Goal: Task Accomplishment & Management: Manage account settings

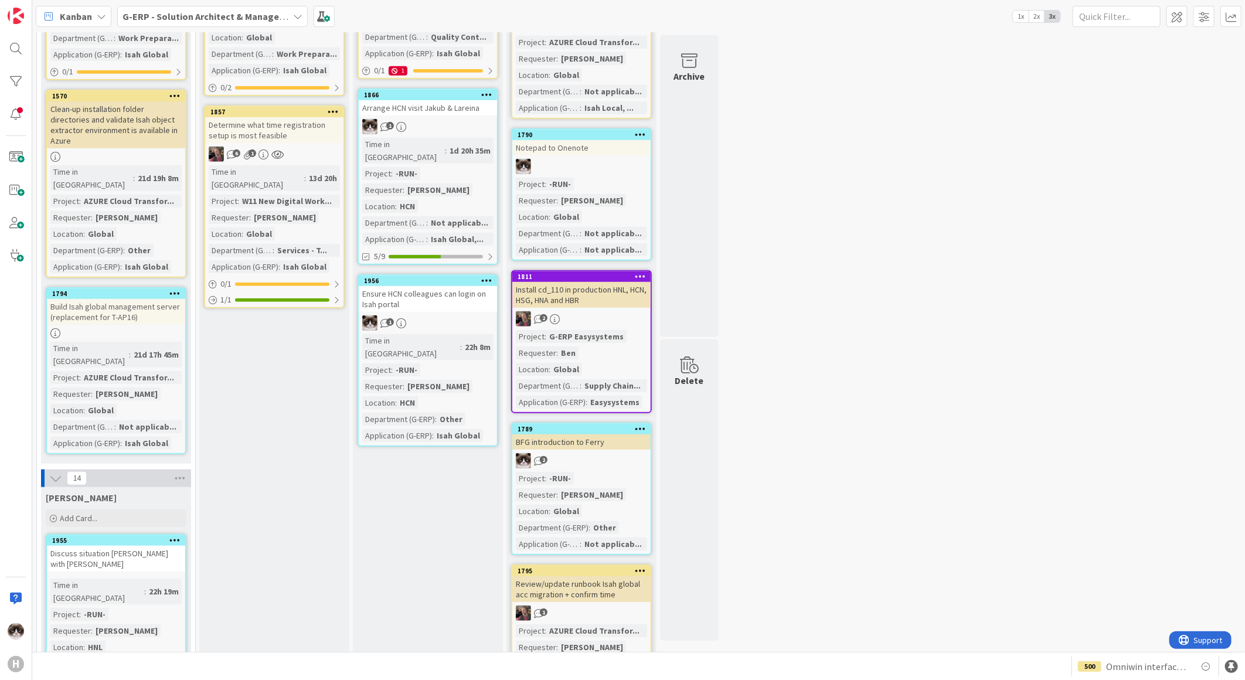
scroll to position [521, 0]
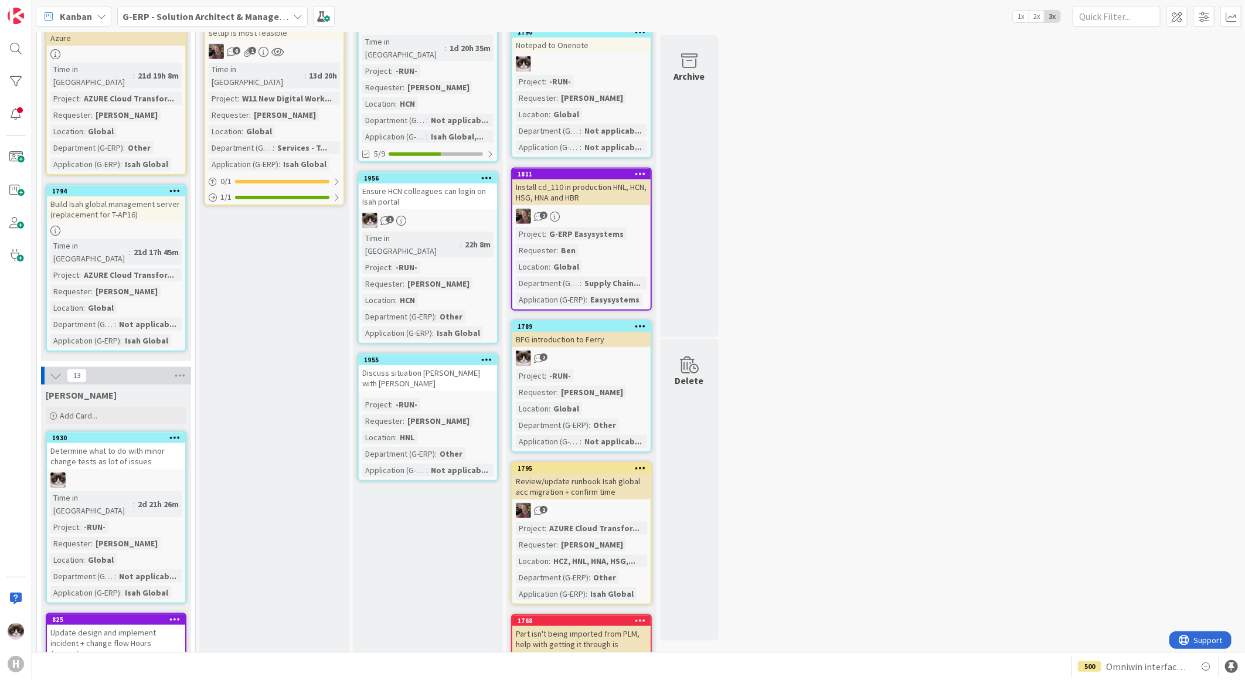
click at [465, 398] on div "Project : -RUN- Requester : [PERSON_NAME] Location : HNL Department (G-ERP) : O…" at bounding box center [427, 437] width 131 height 79
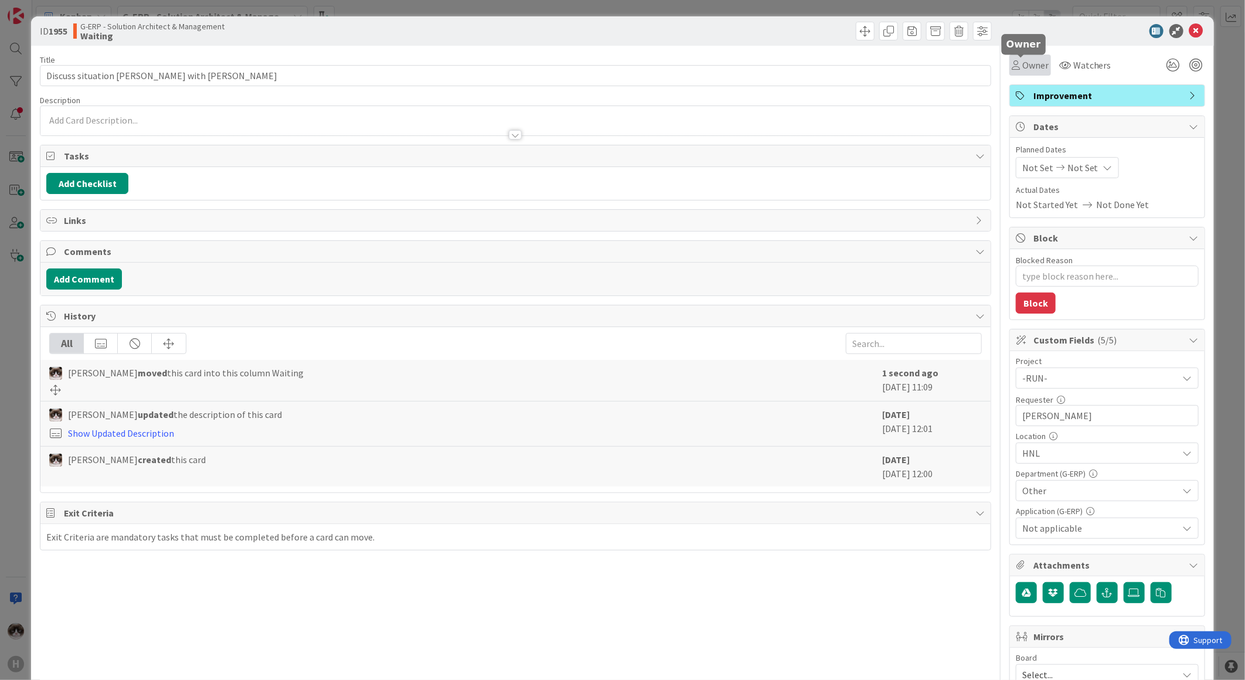
click at [1022, 69] on span "Owner" at bounding box center [1035, 65] width 26 height 14
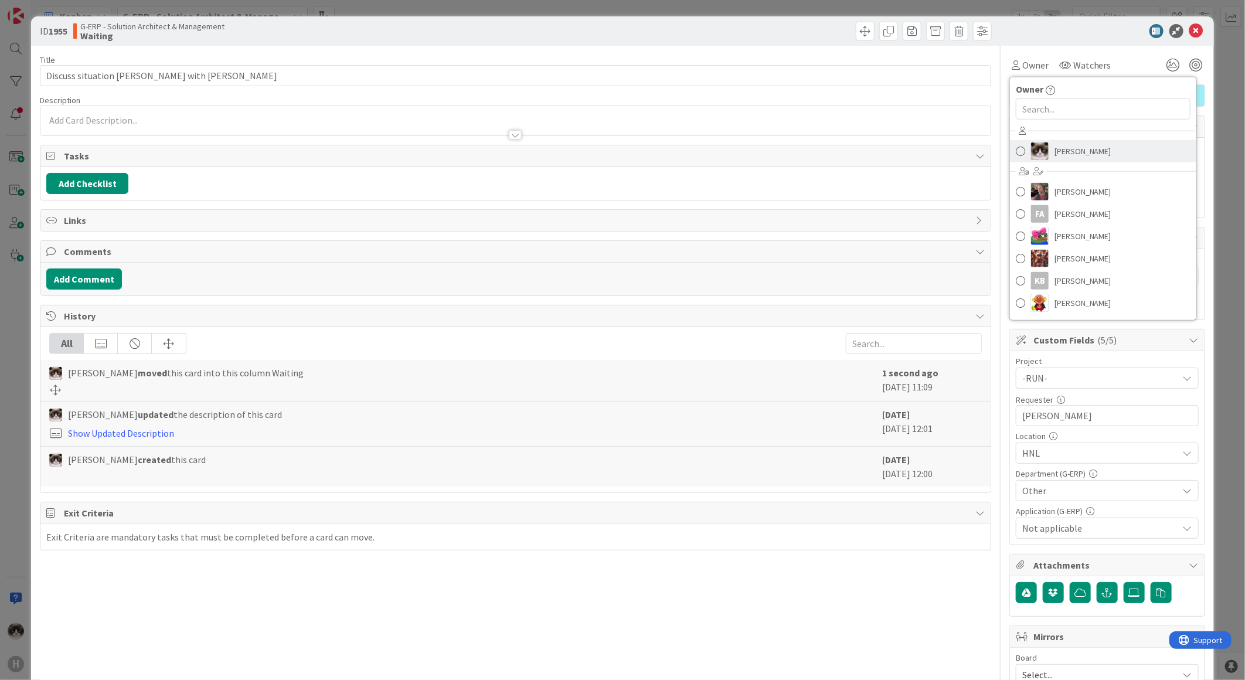
click at [1043, 140] on link "[PERSON_NAME]" at bounding box center [1103, 151] width 186 height 22
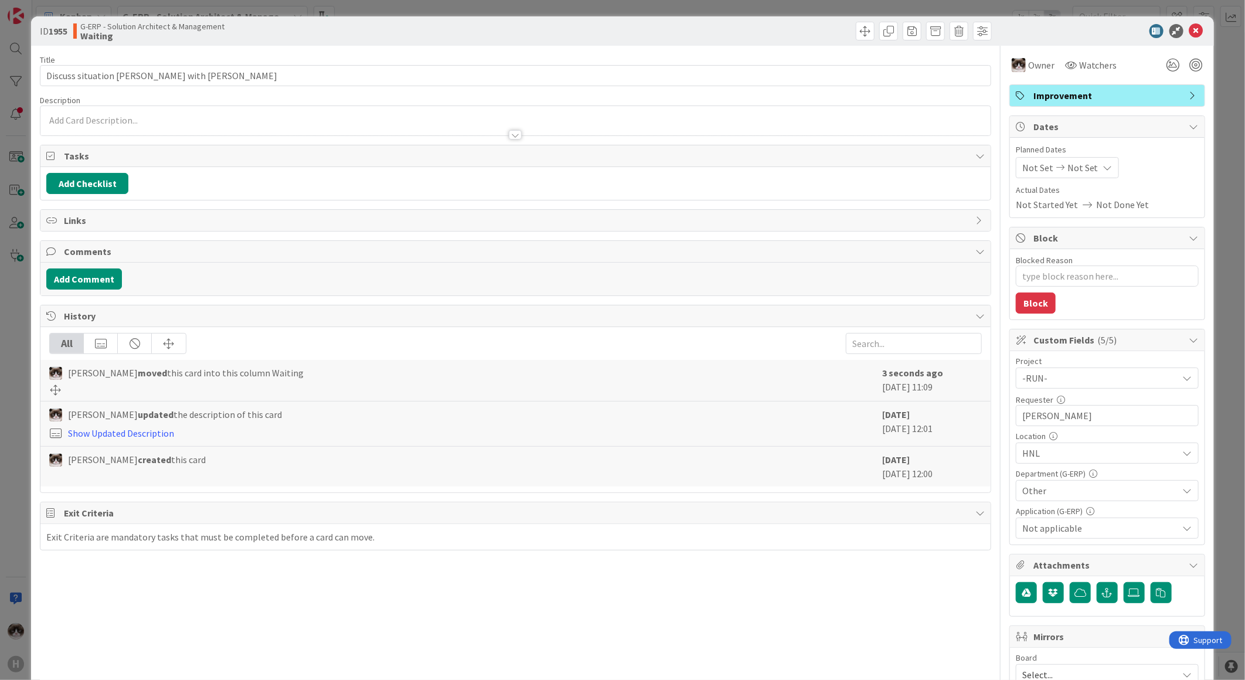
type textarea "x"
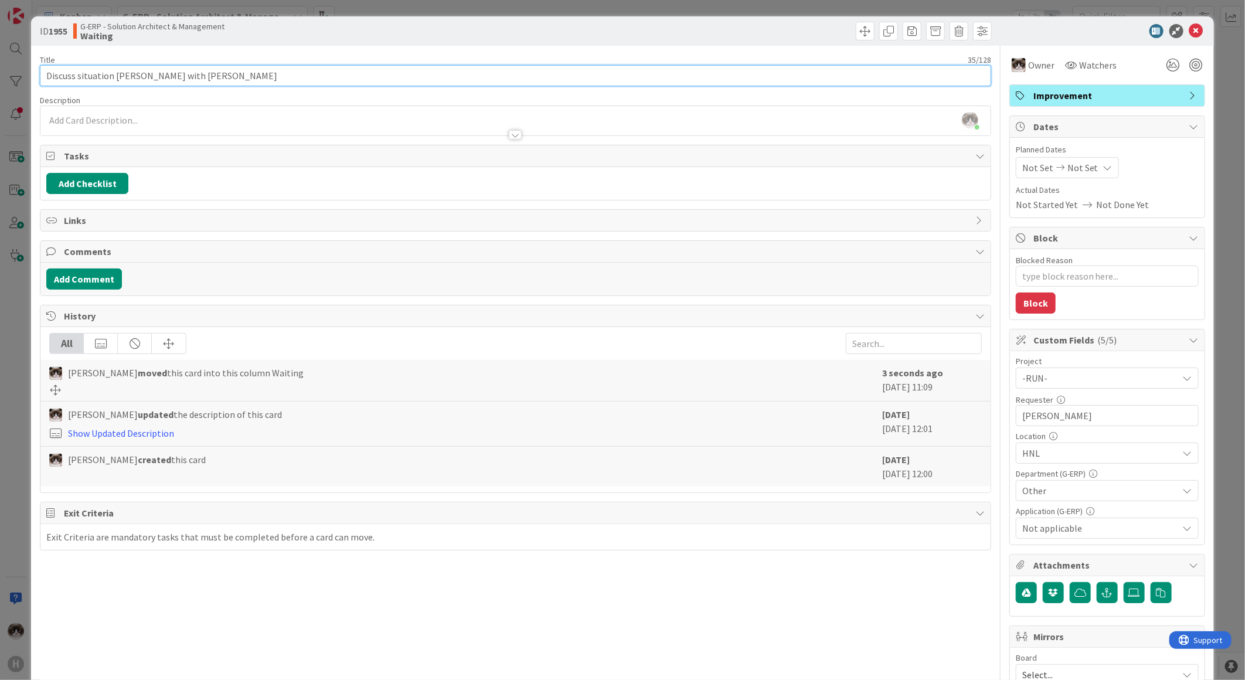
click at [47, 77] on input "Discuss situation [PERSON_NAME] with [PERSON_NAME]" at bounding box center [515, 75] width 951 height 21
type input "[DATE] Discuss situation [PERSON_NAME] with [PERSON_NAME]"
type textarea "x"
type input "[DATE] Discuss situation [PERSON_NAME] with [PERSON_NAME]"
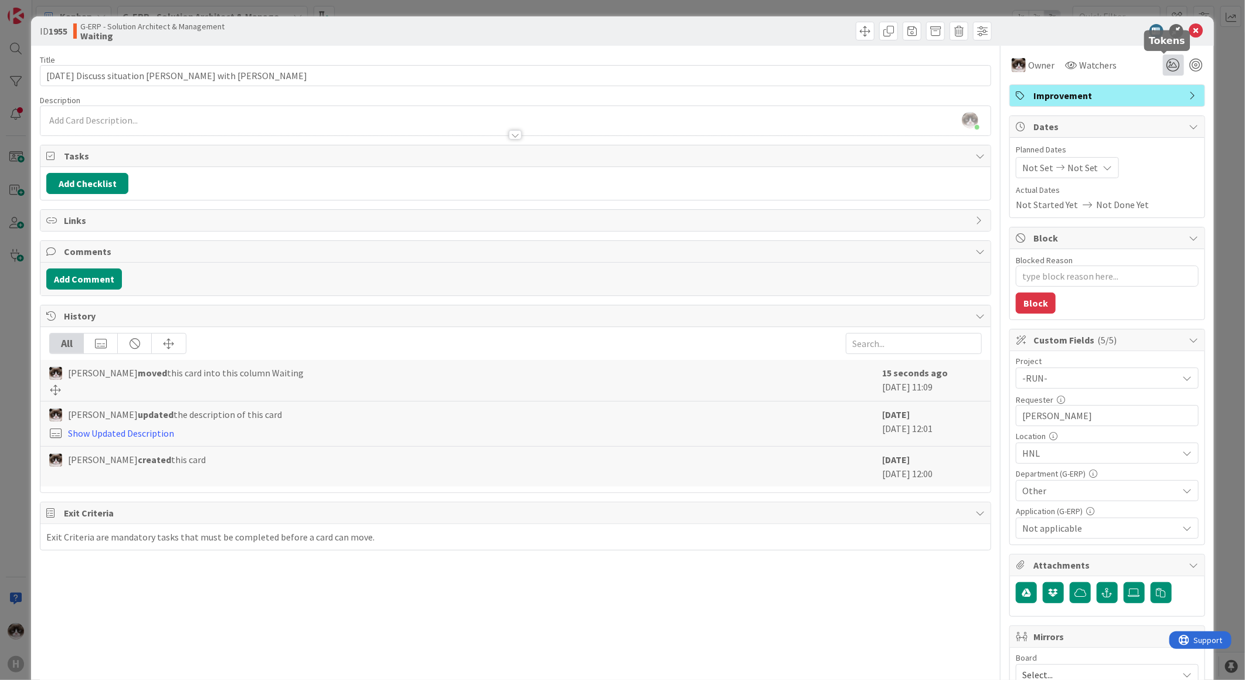
click at [1163, 67] on icon at bounding box center [1173, 65] width 21 height 21
click at [1155, 108] on icon at bounding box center [1159, 108] width 9 height 9
click at [107, 285] on button "Add Comment" at bounding box center [84, 278] width 76 height 21
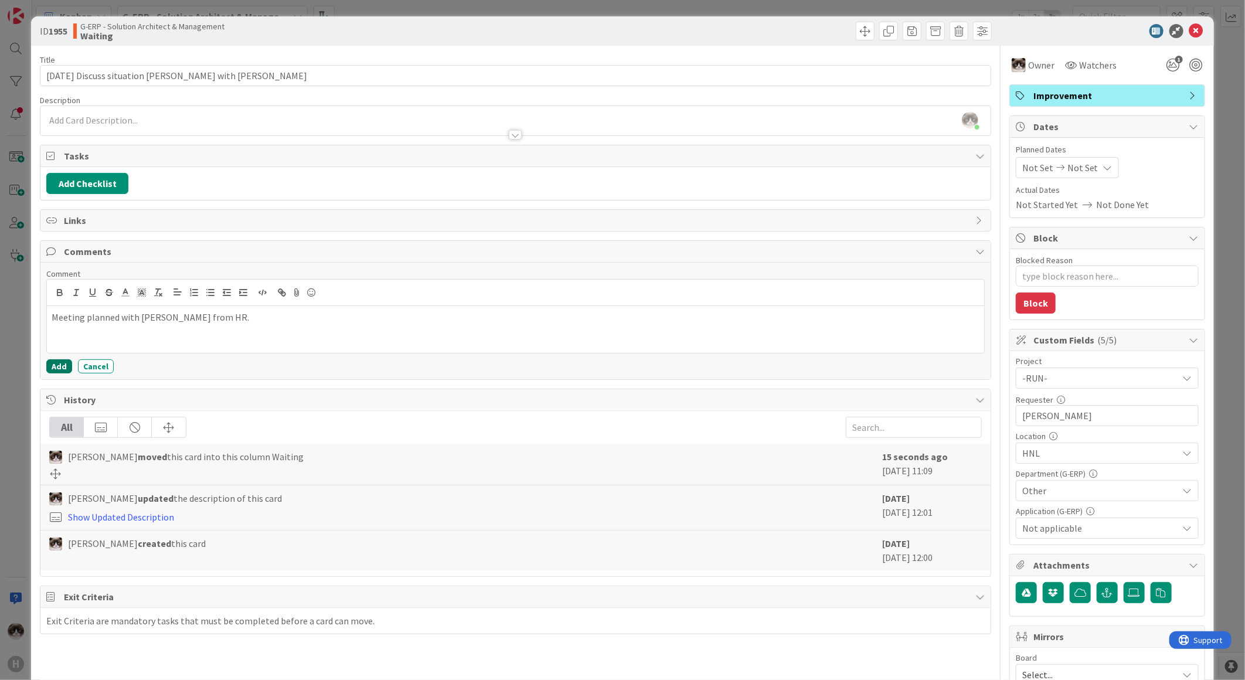
click at [57, 369] on button "Add" at bounding box center [59, 366] width 26 height 14
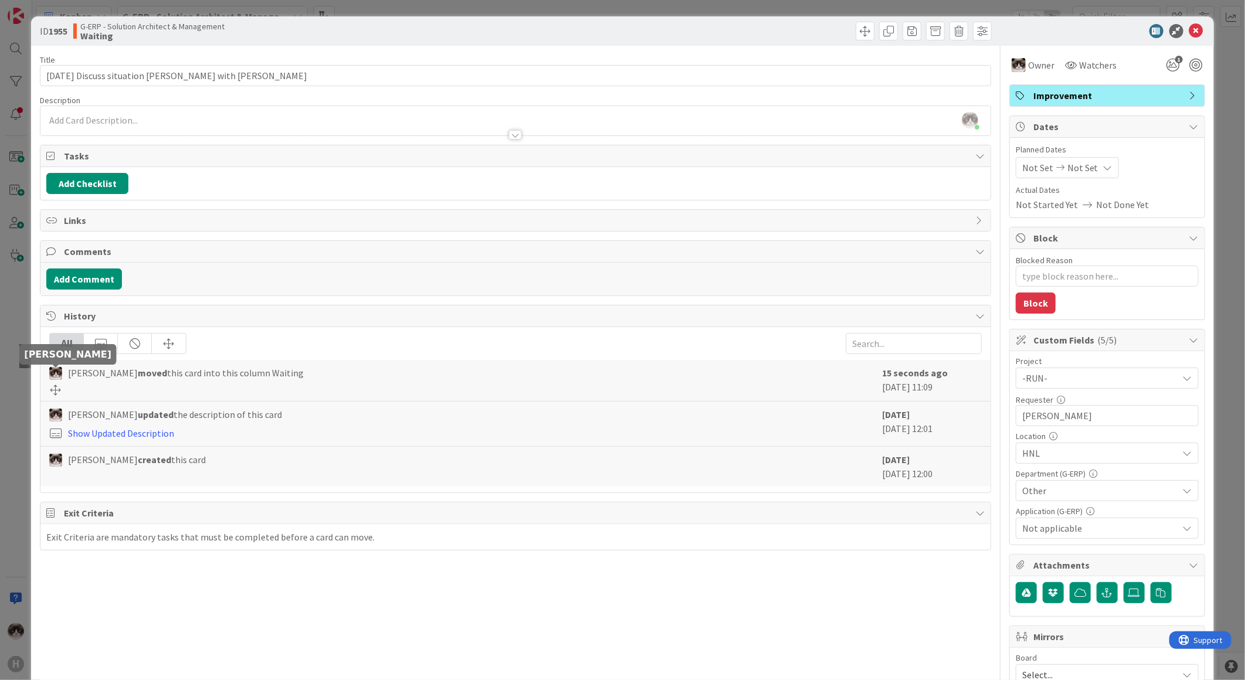
type textarea "x"
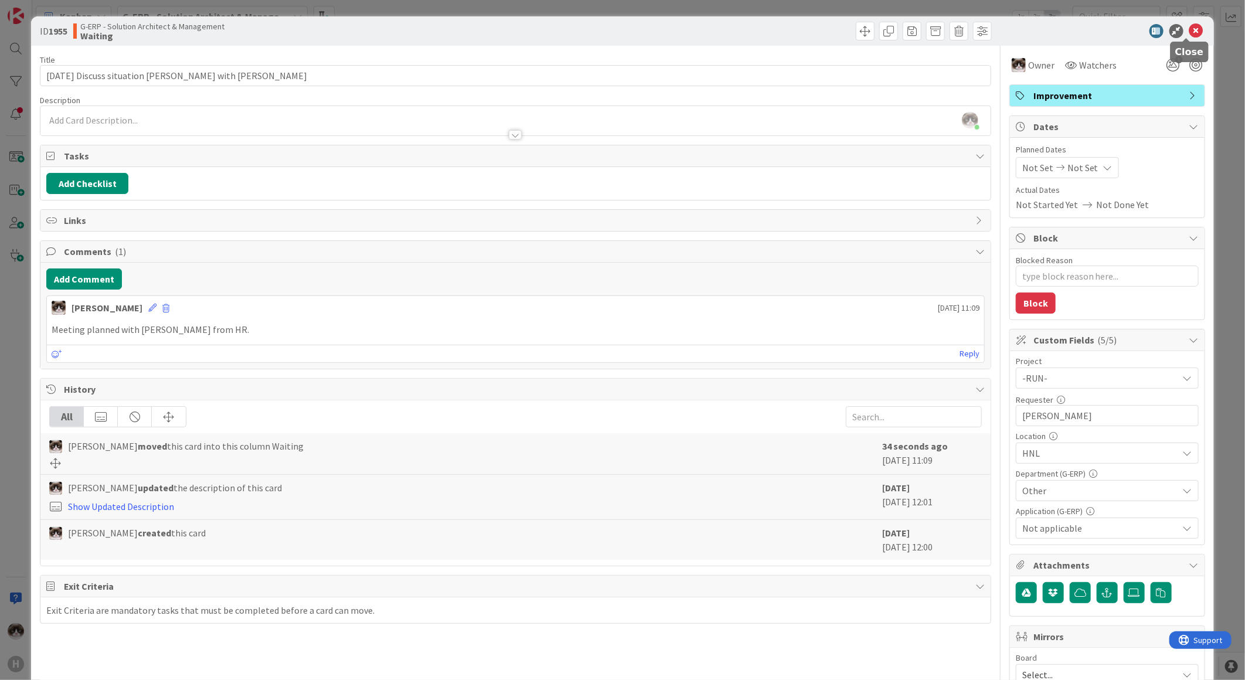
click at [1189, 34] on icon at bounding box center [1196, 31] width 14 height 14
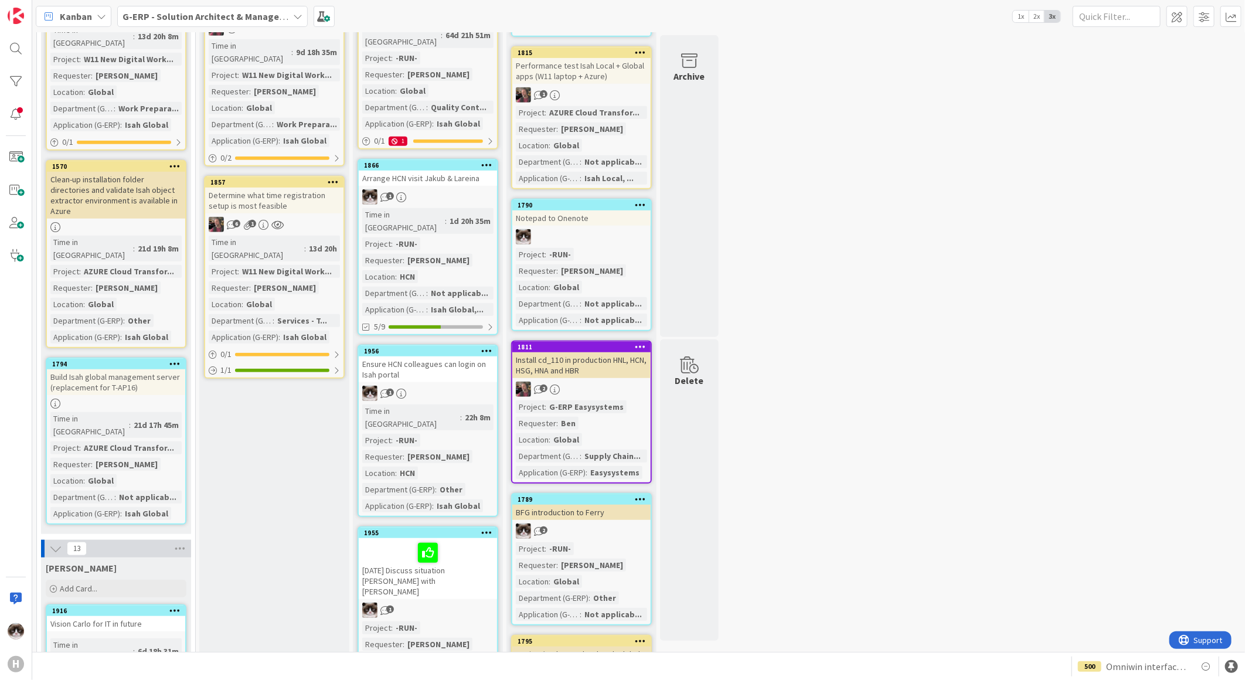
scroll to position [325, 0]
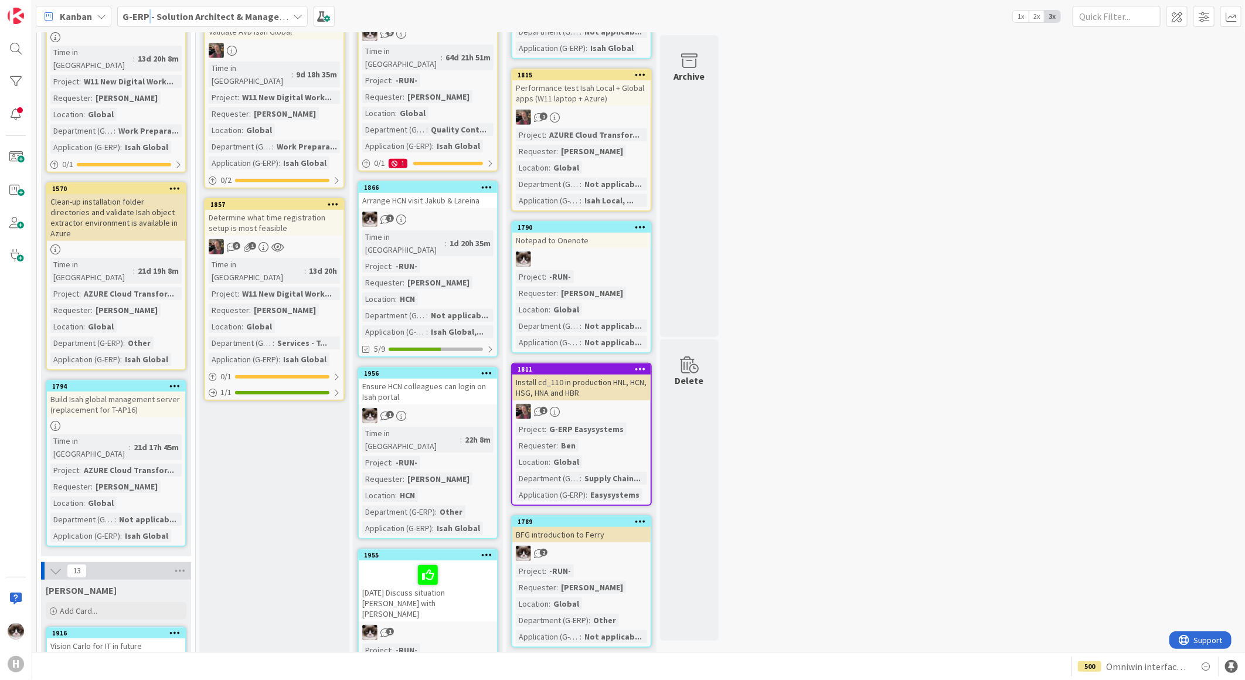
click at [149, 8] on div "G-ERP - Solution Architect & Management" at bounding box center [212, 16] width 191 height 21
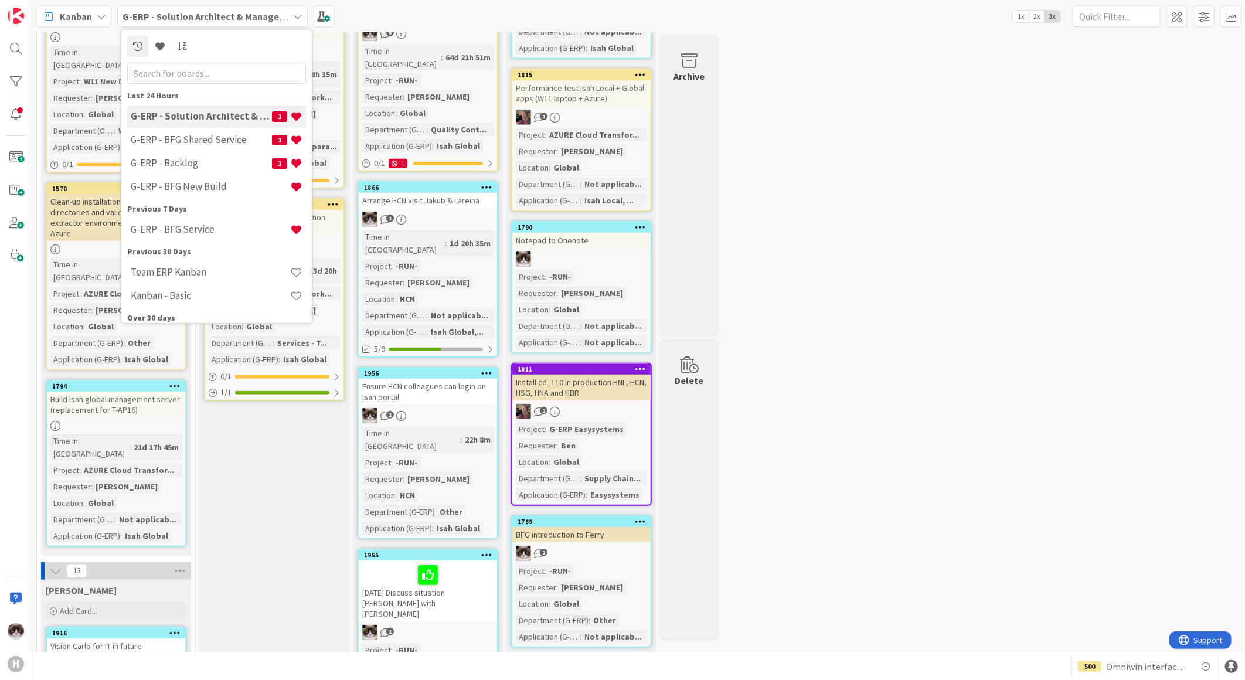
drag, startPoint x: 1118, startPoint y: 183, endPoint x: 1135, endPoint y: 138, distance: 48.2
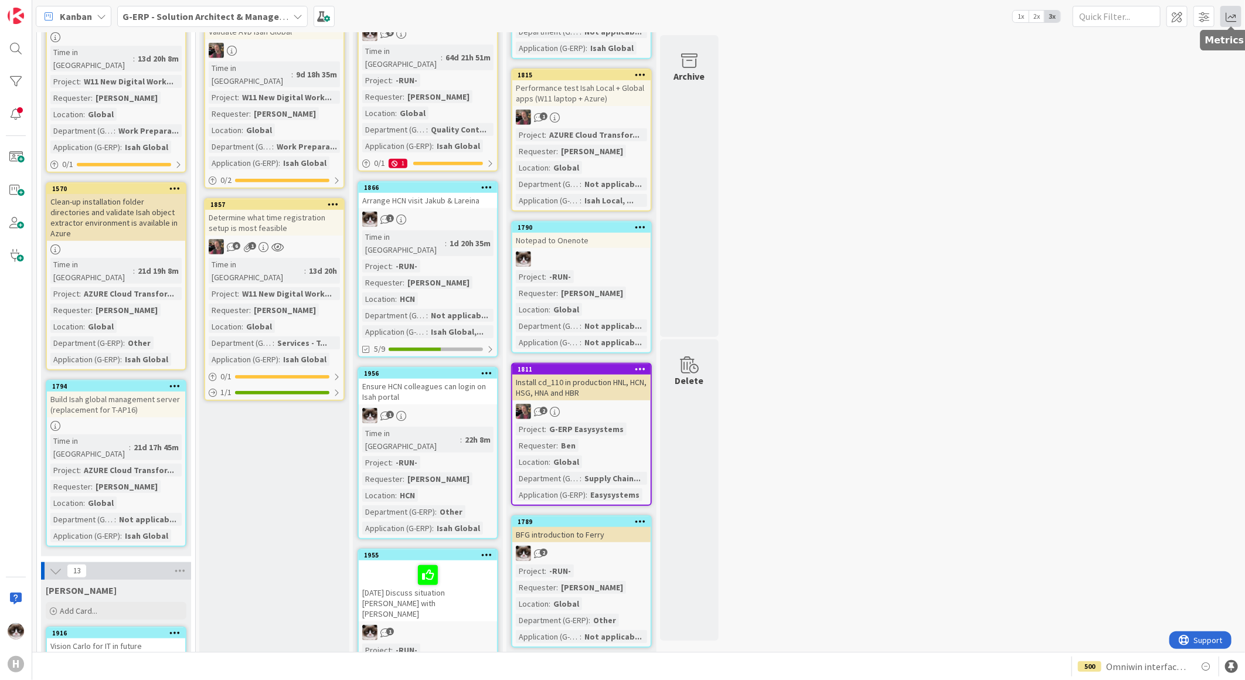
click at [1234, 13] on span at bounding box center [1230, 16] width 21 height 21
click at [1120, 210] on div "Throughput" at bounding box center [1137, 209] width 106 height 12
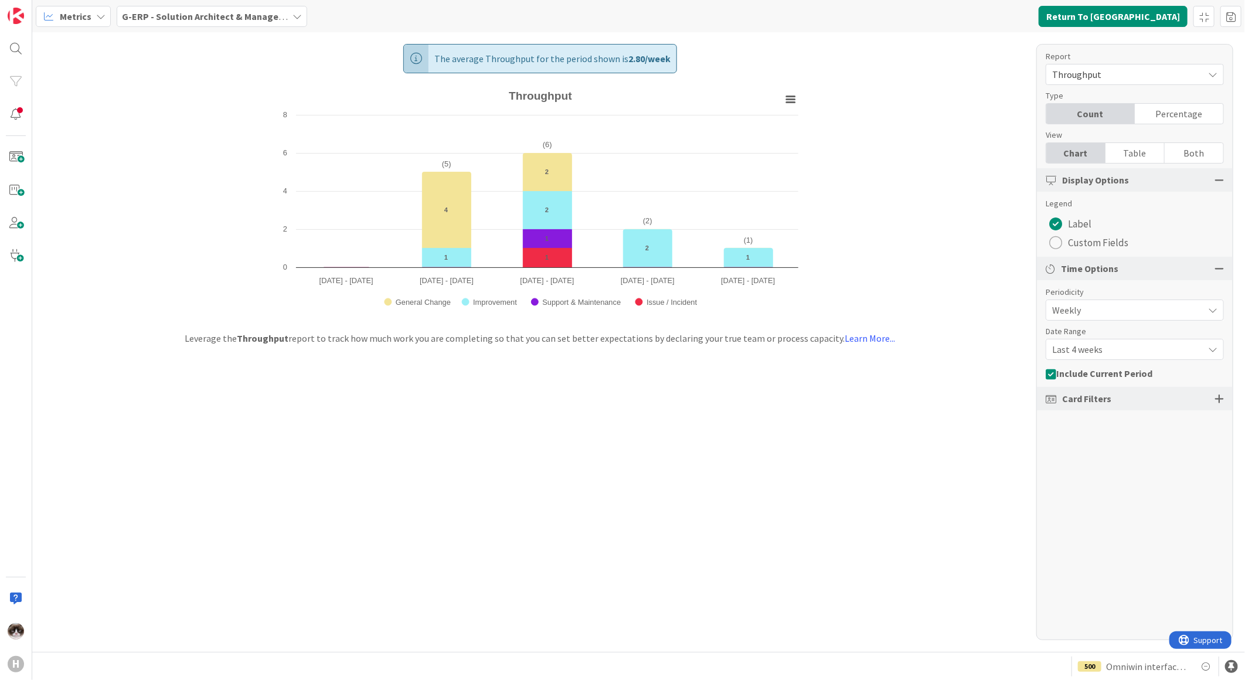
click at [242, 18] on b "G-ERP - Solution Architect & Management" at bounding box center [211, 17] width 179 height 12
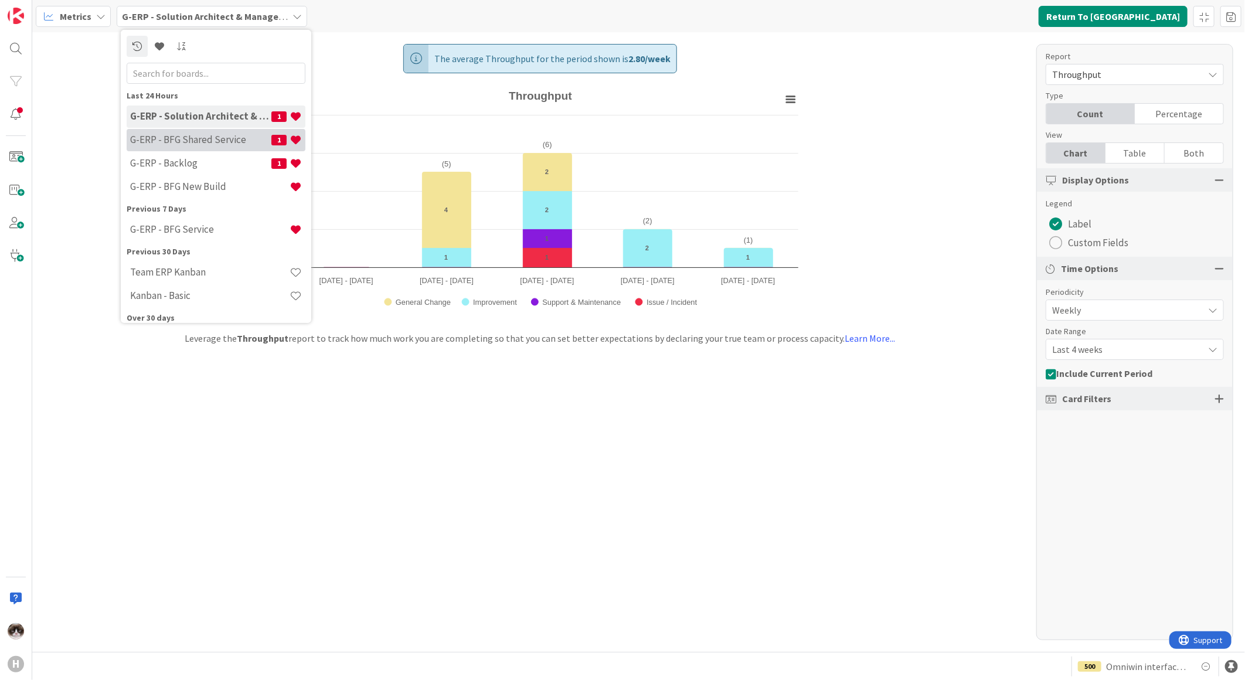
click at [177, 134] on h4 "G-ERP - BFG Shared Service" at bounding box center [200, 140] width 141 height 12
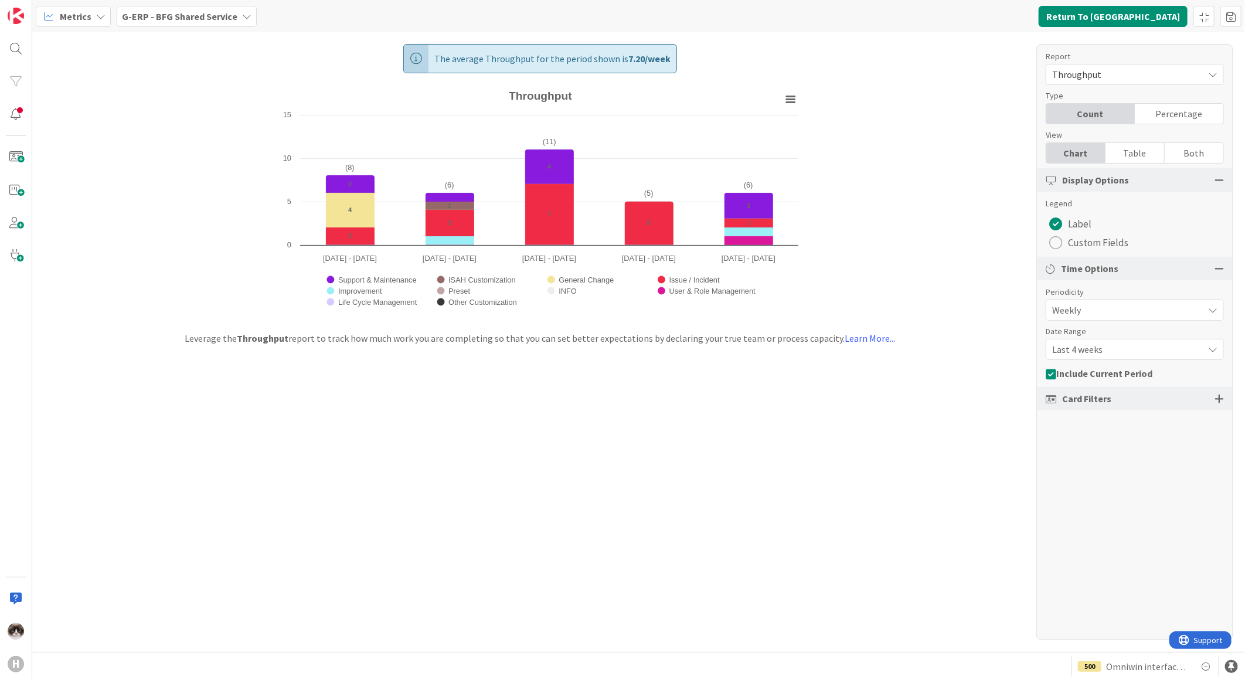
click at [191, 19] on b "G-ERP - BFG Shared Service" at bounding box center [179, 17] width 115 height 12
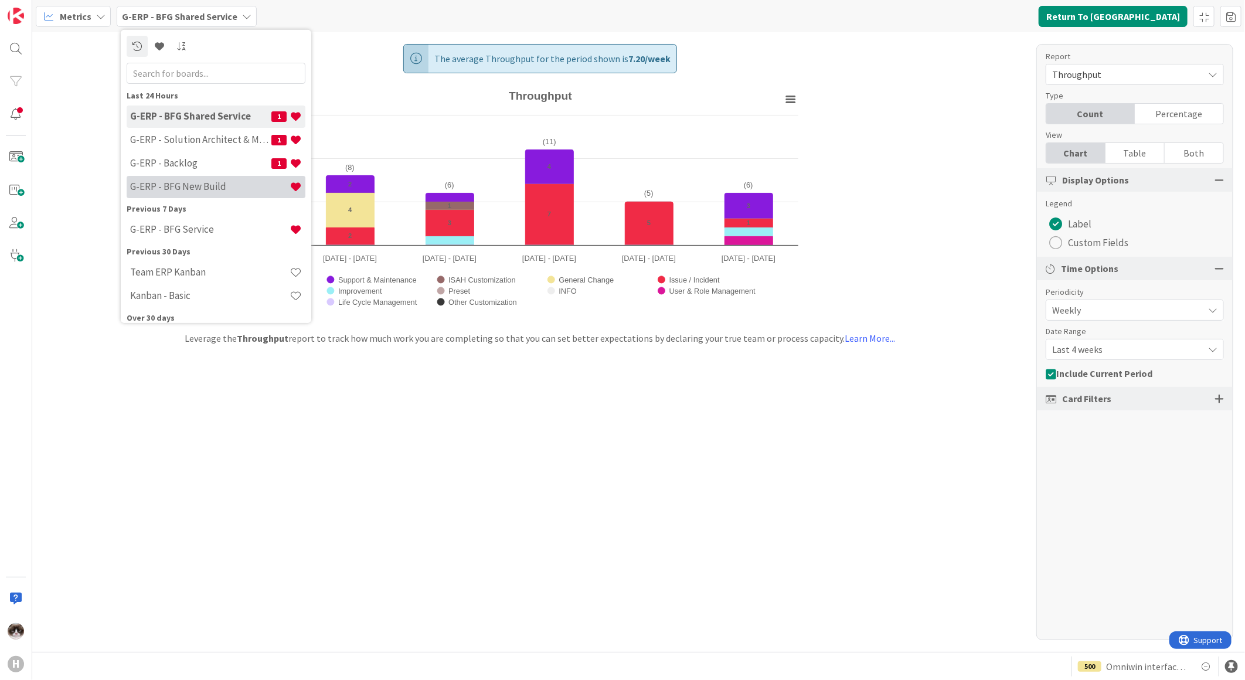
click at [209, 189] on h4 "G-ERP - BFG New Build" at bounding box center [209, 187] width 159 height 12
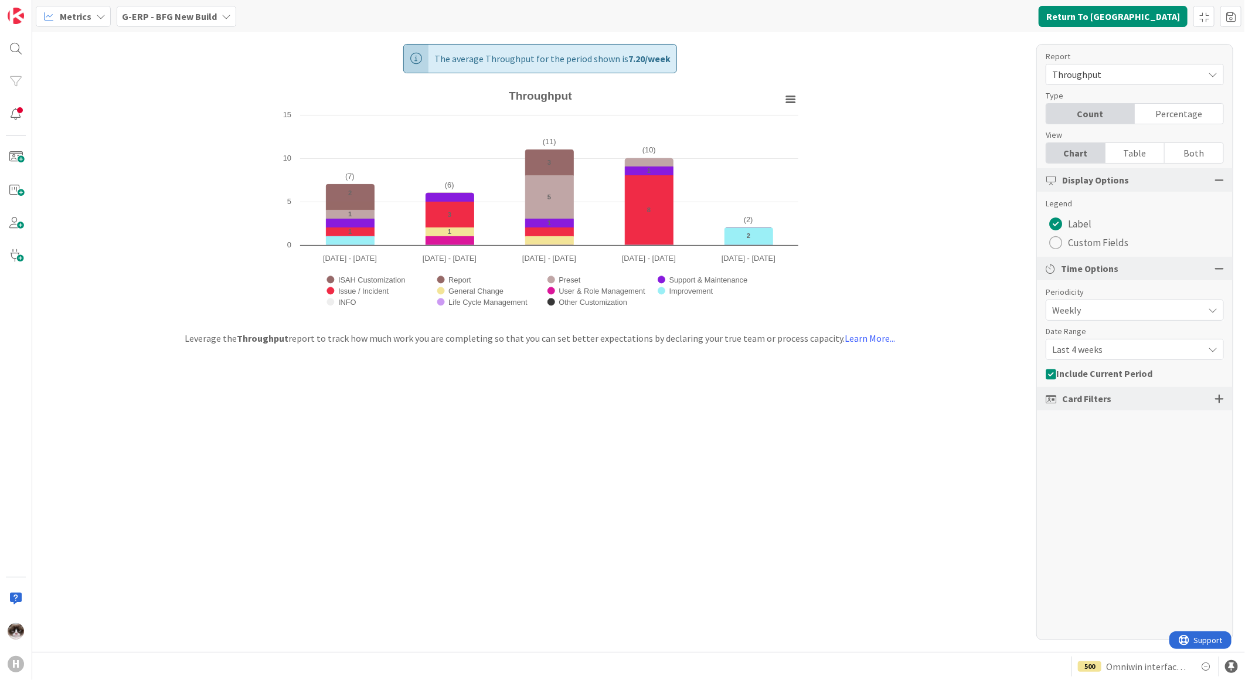
click at [185, 23] on div "G-ERP - BFG New Build" at bounding box center [177, 16] width 120 height 21
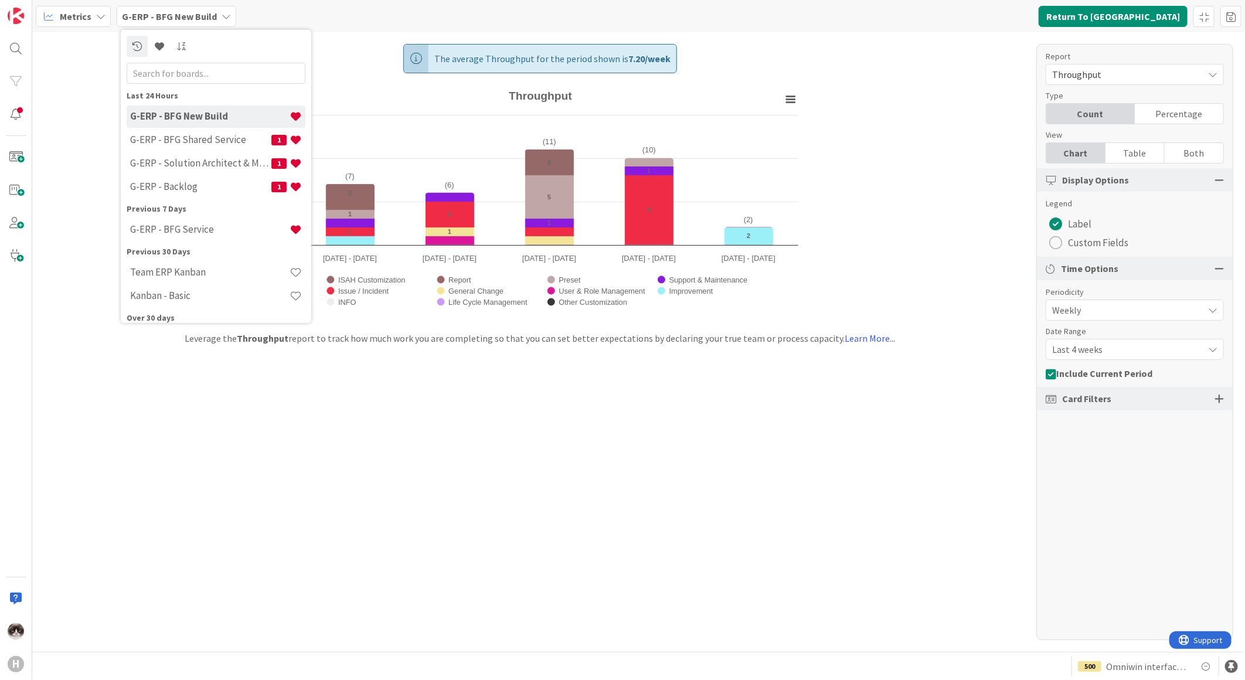
click at [1102, 342] on span "Last 4 weeks" at bounding box center [1124, 349] width 145 height 16
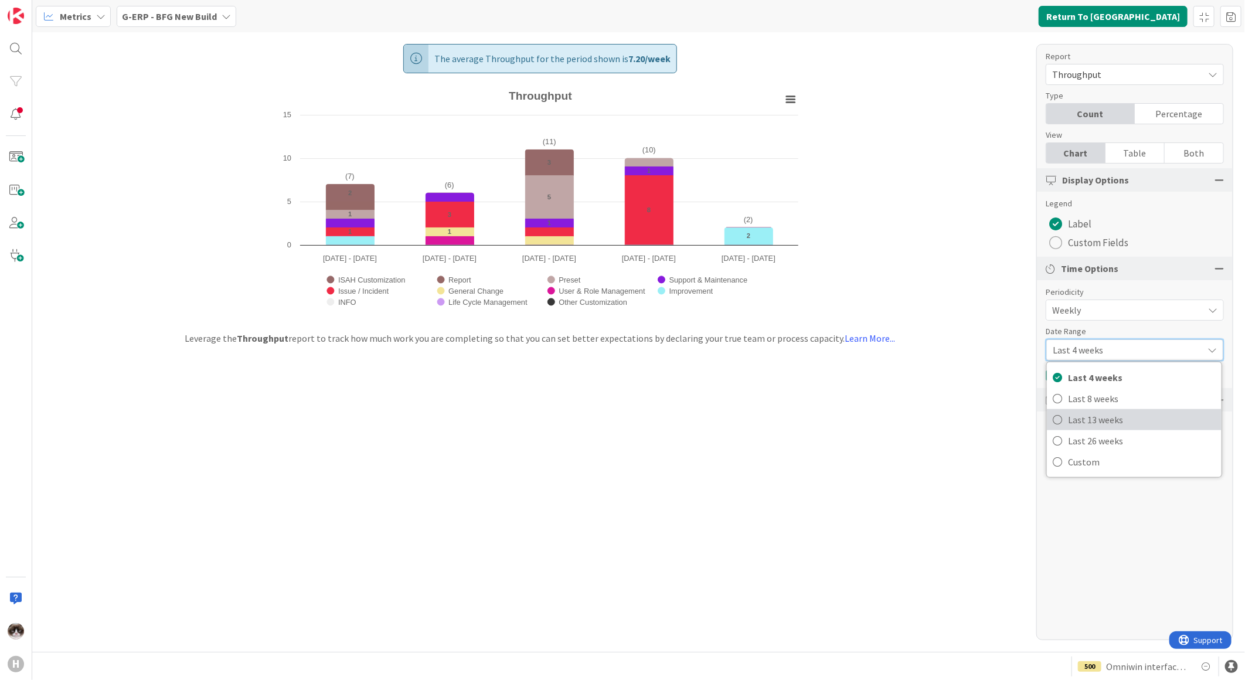
drag, startPoint x: 1116, startPoint y: 417, endPoint x: 1009, endPoint y: 378, distance: 113.9
click at [1116, 417] on span "Last 13 weeks" at bounding box center [1142, 420] width 148 height 18
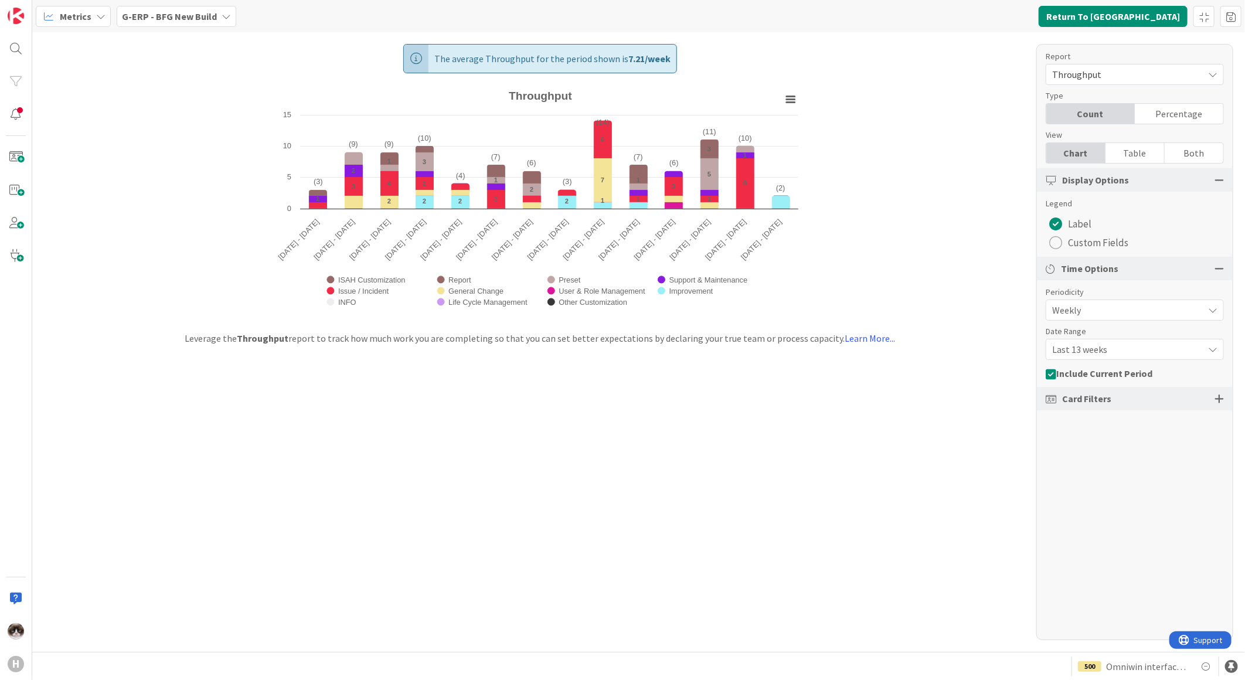
click at [191, 12] on b "G-ERP - BFG New Build" at bounding box center [169, 17] width 95 height 12
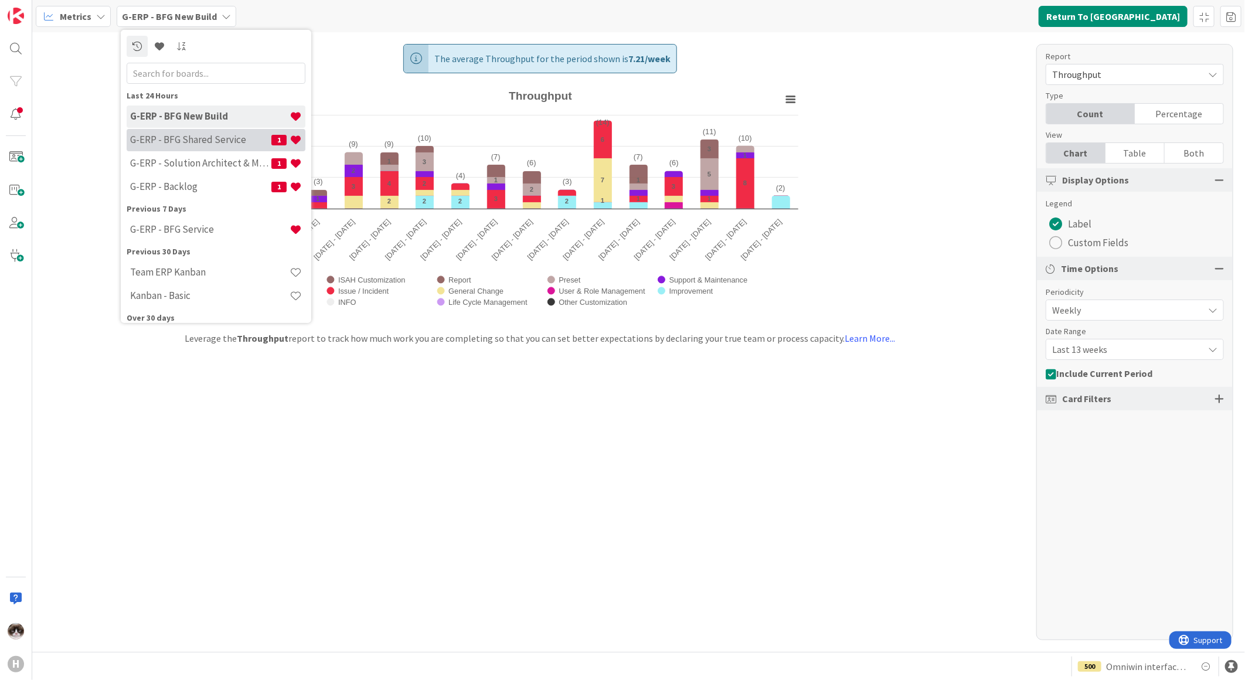
click at [209, 139] on h4 "G-ERP - BFG Shared Service" at bounding box center [200, 140] width 141 height 12
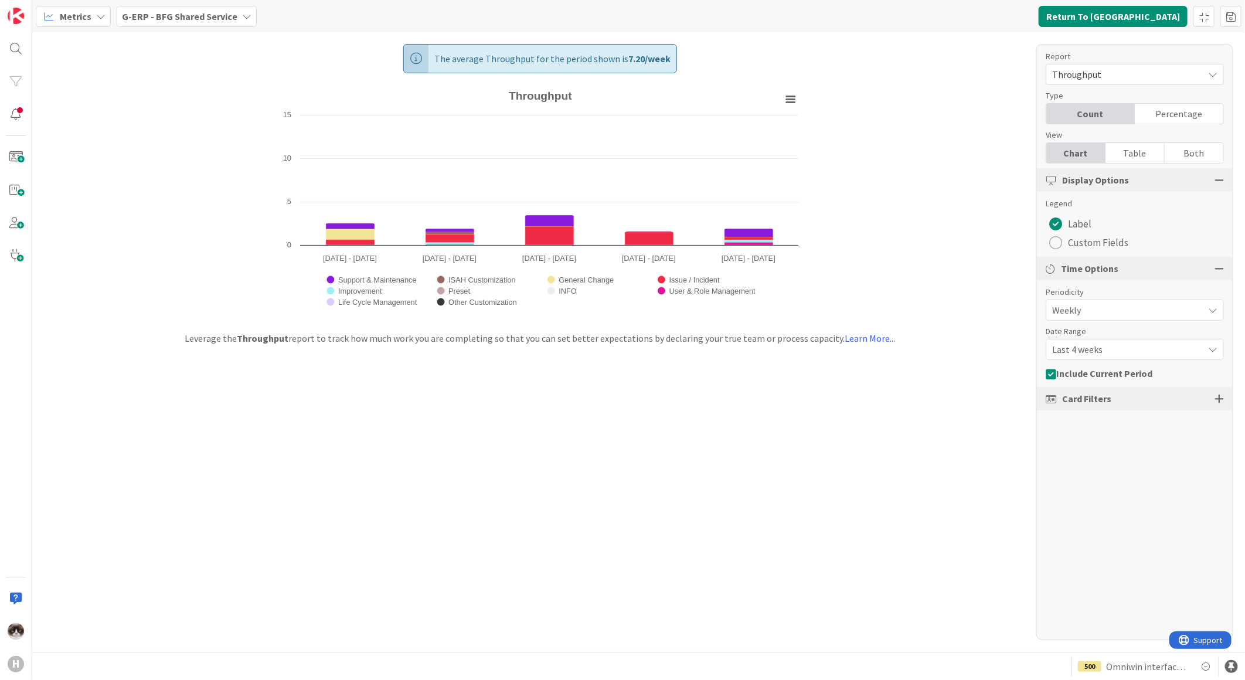
click at [1113, 353] on span "Last 4 weeks" at bounding box center [1124, 349] width 145 height 16
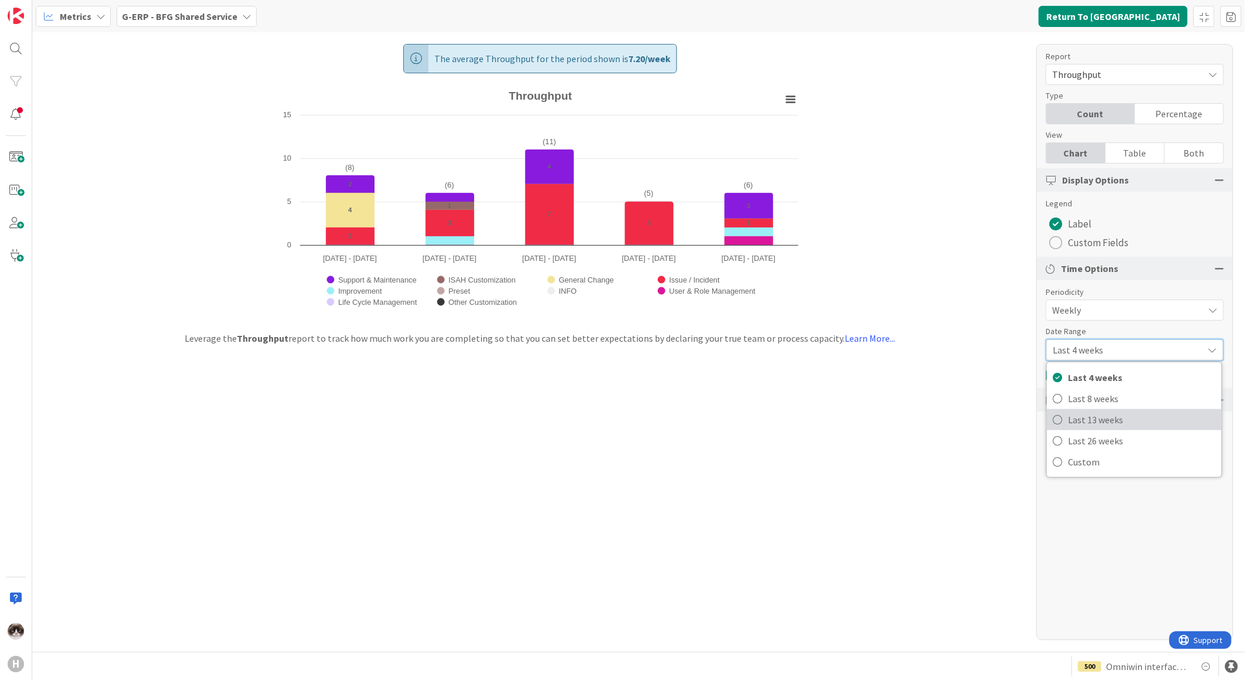
click at [1110, 420] on span "Last 13 weeks" at bounding box center [1142, 420] width 148 height 18
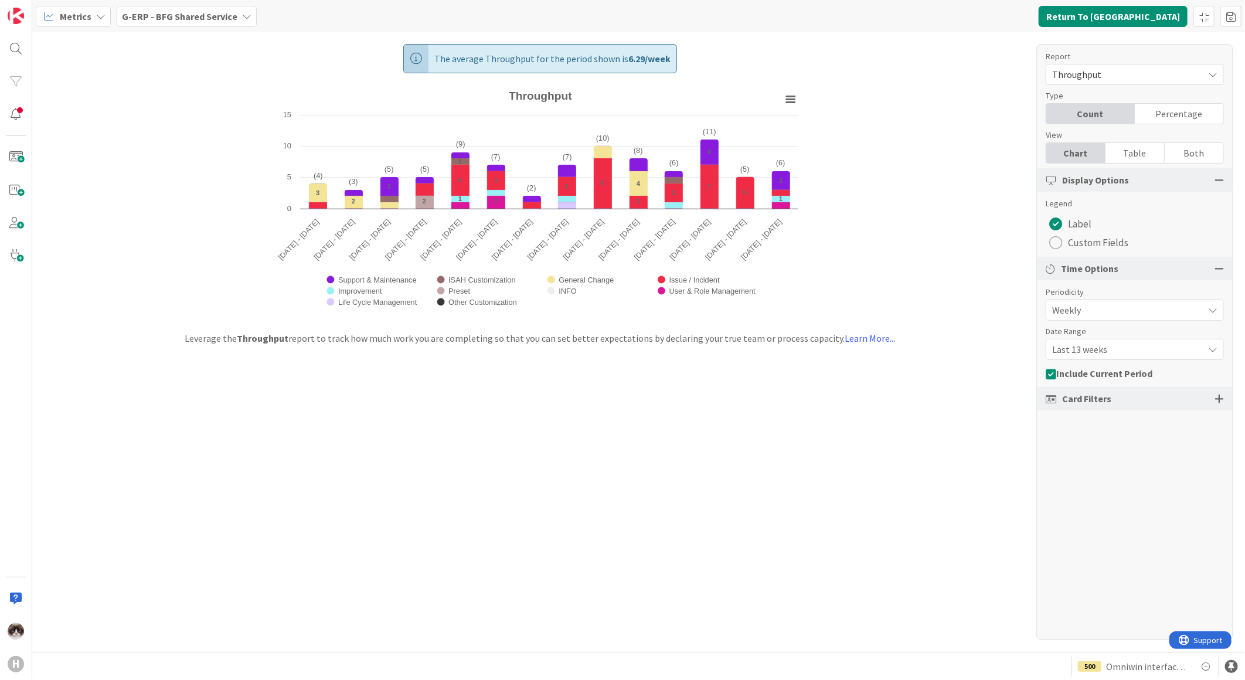
click at [859, 427] on div "The average Throughput for the period shown is 6.29 / week Created with Highcha…" at bounding box center [638, 342] width 1213 height 620
click at [190, 15] on b "G-ERP - BFG Shared Service" at bounding box center [179, 17] width 115 height 12
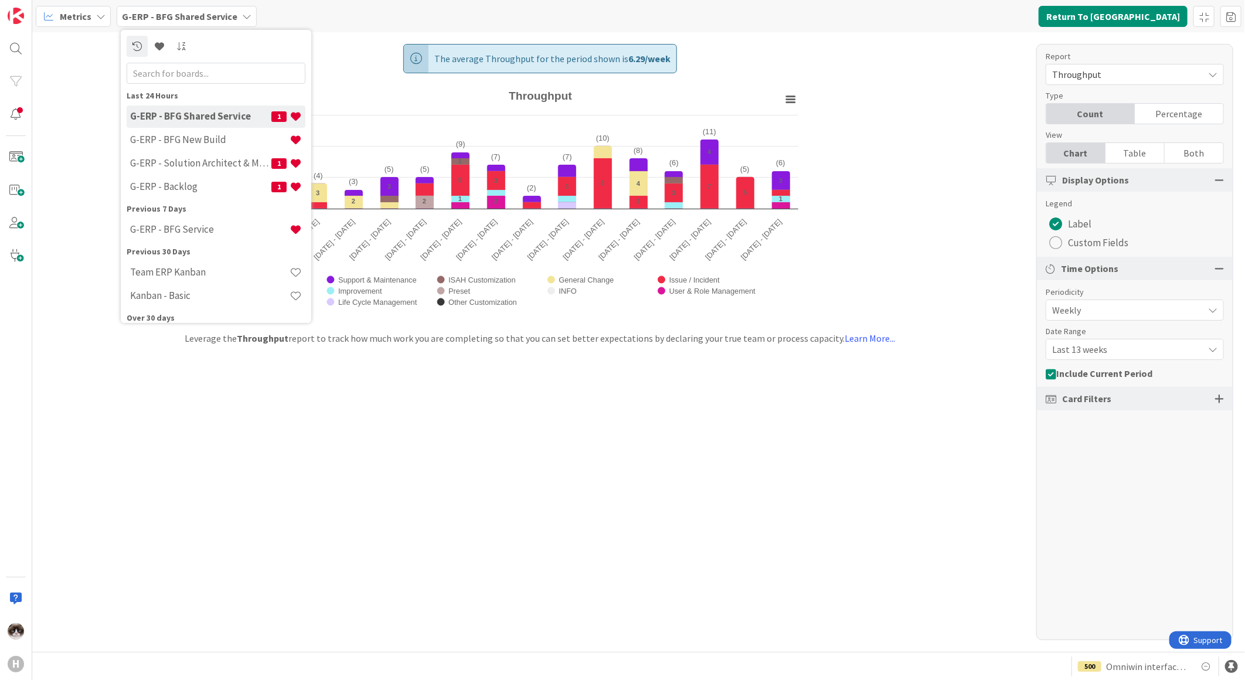
click at [681, 434] on div "The average Throughput for the period shown is 6.29 / week Created with Highcha…" at bounding box center [638, 342] width 1213 height 620
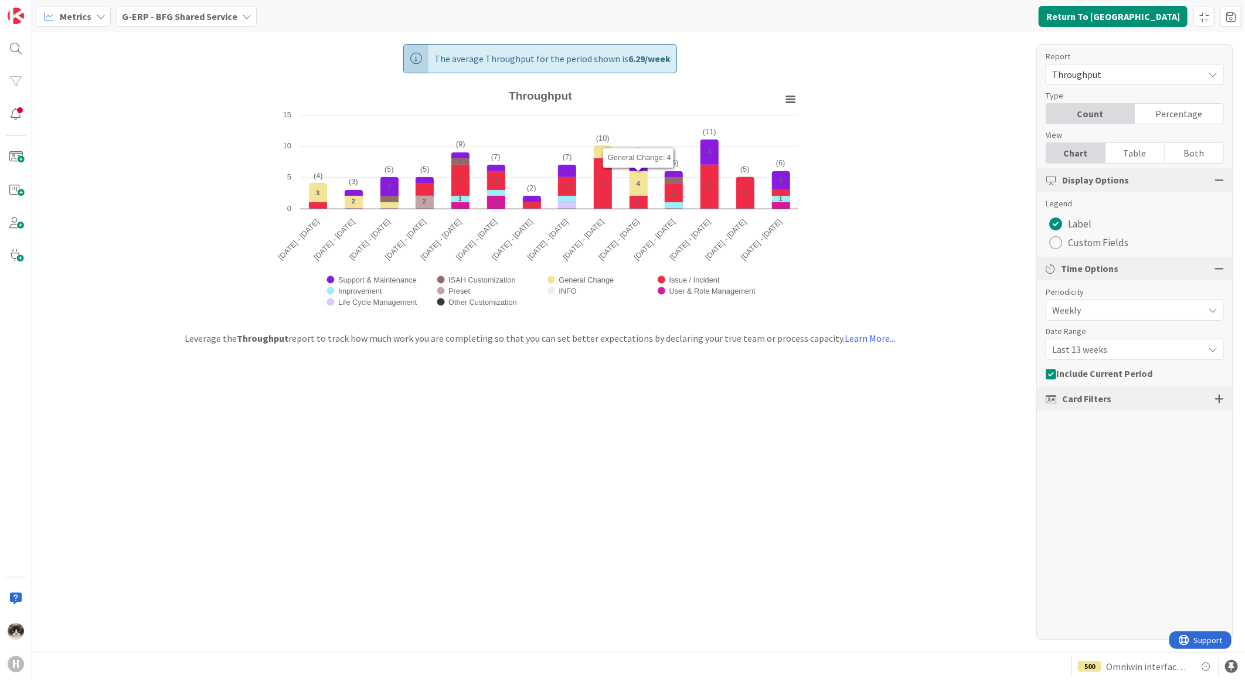
click at [224, 21] on span "G-ERP - BFG Shared Service" at bounding box center [179, 16] width 115 height 14
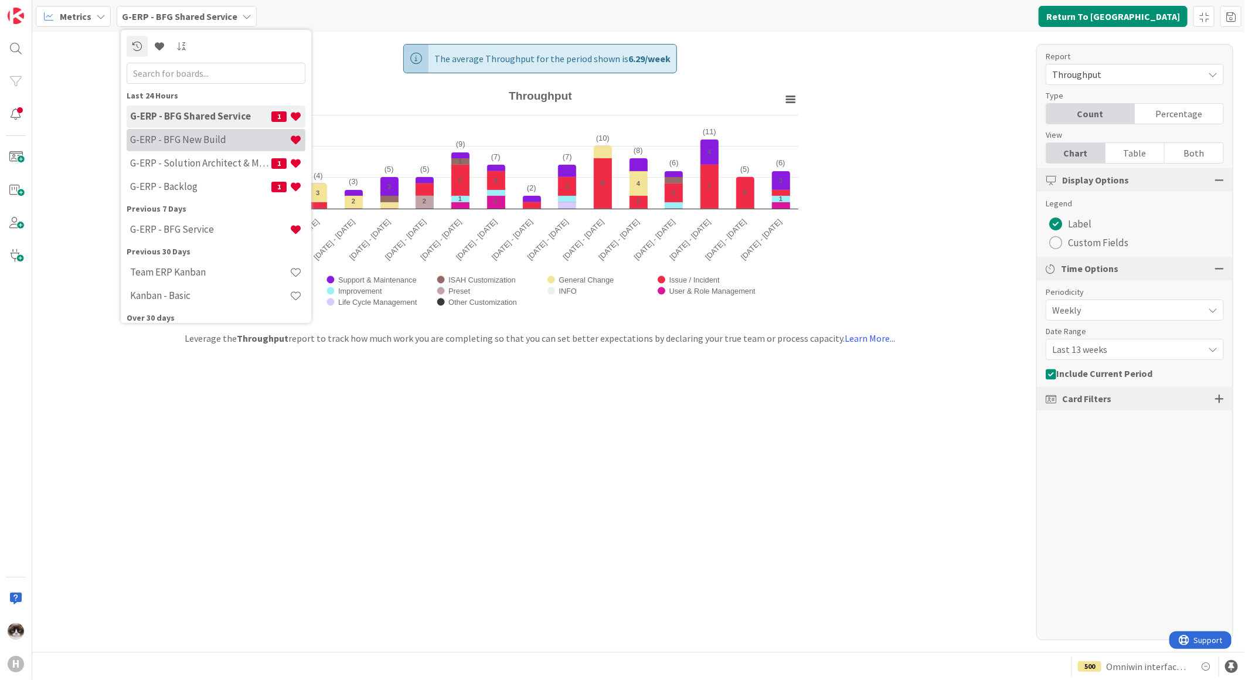
click at [216, 143] on h4 "G-ERP - BFG New Build" at bounding box center [209, 140] width 159 height 12
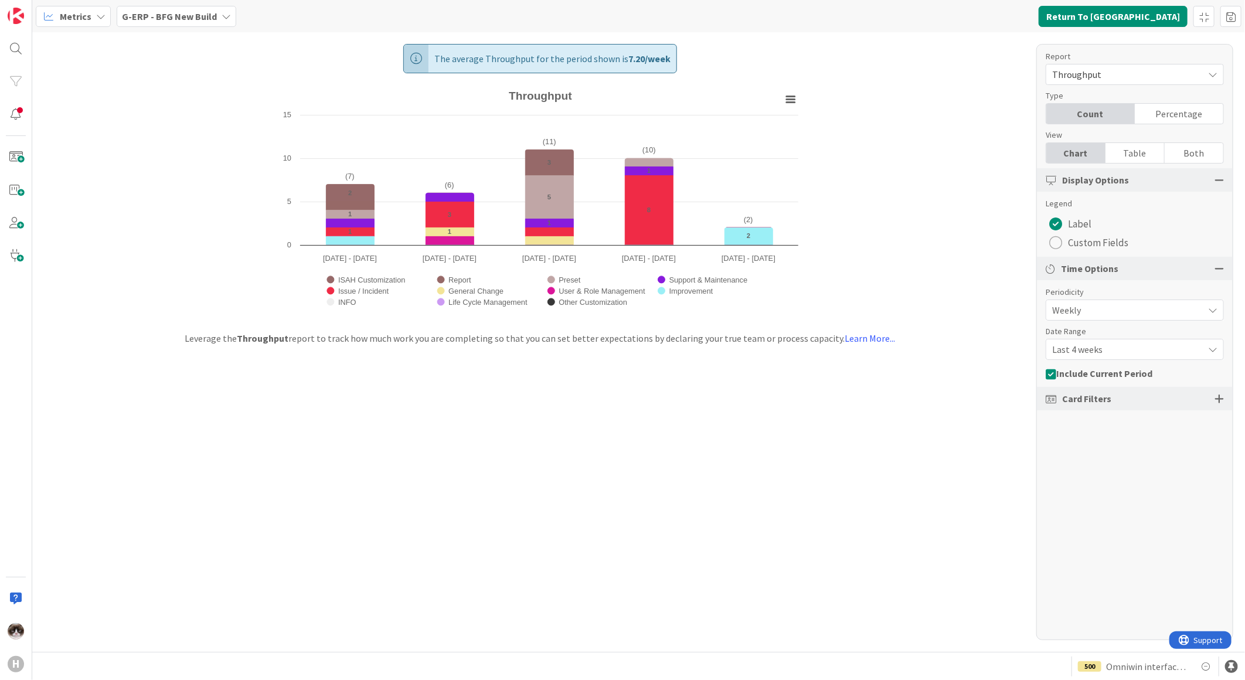
click at [1109, 350] on span "Last 4 weeks" at bounding box center [1124, 349] width 145 height 16
click at [1096, 426] on span "Last 13 weeks" at bounding box center [1142, 420] width 148 height 18
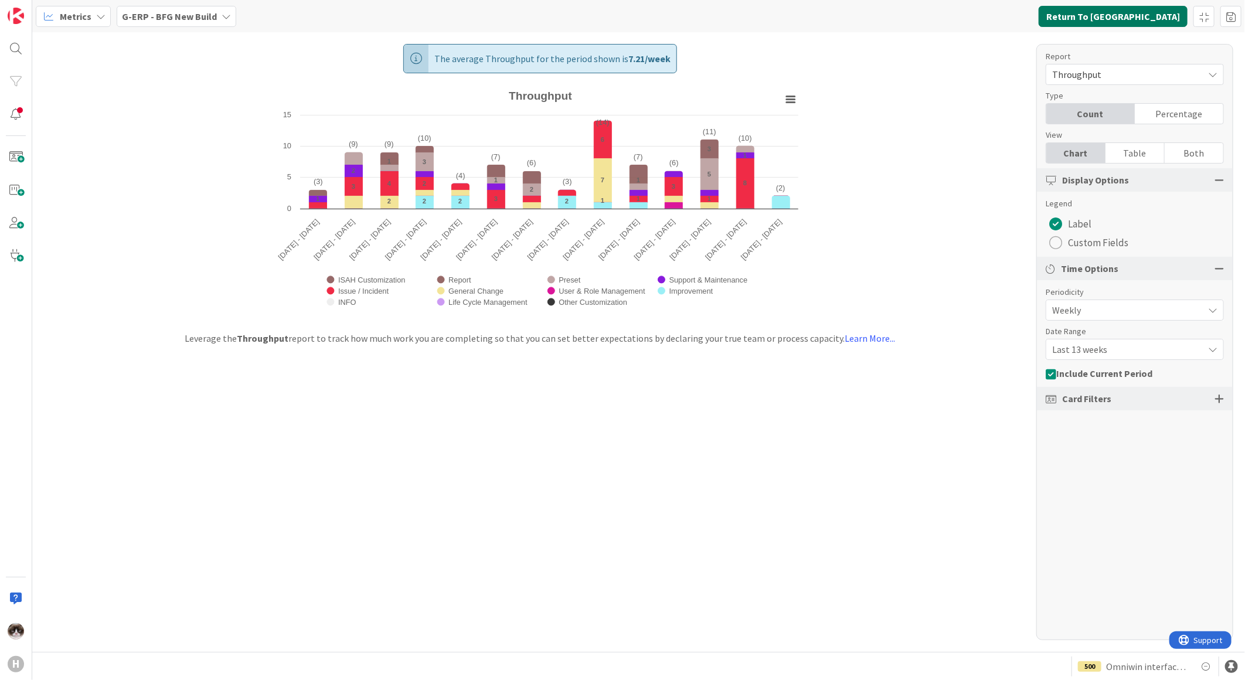
click at [1104, 10] on button "Return To [GEOGRAPHIC_DATA]" at bounding box center [1113, 16] width 149 height 21
